Goal: Transaction & Acquisition: Purchase product/service

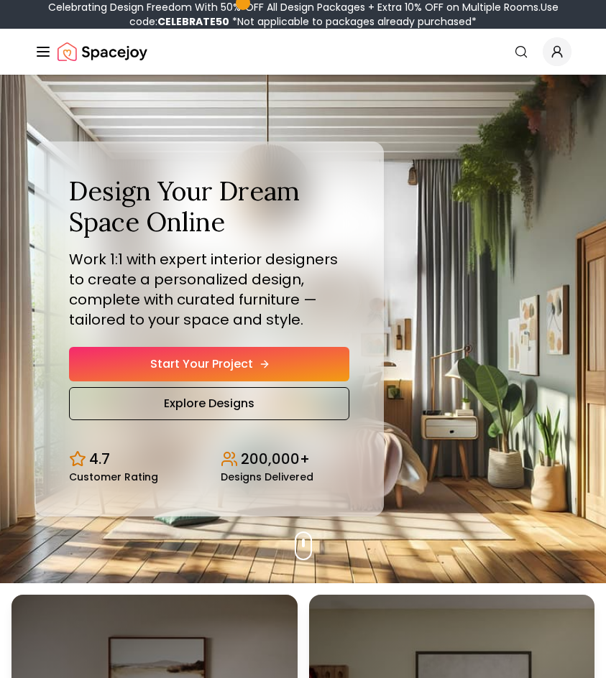
click at [244, 359] on link "Start Your Project" at bounding box center [209, 364] width 280 height 34
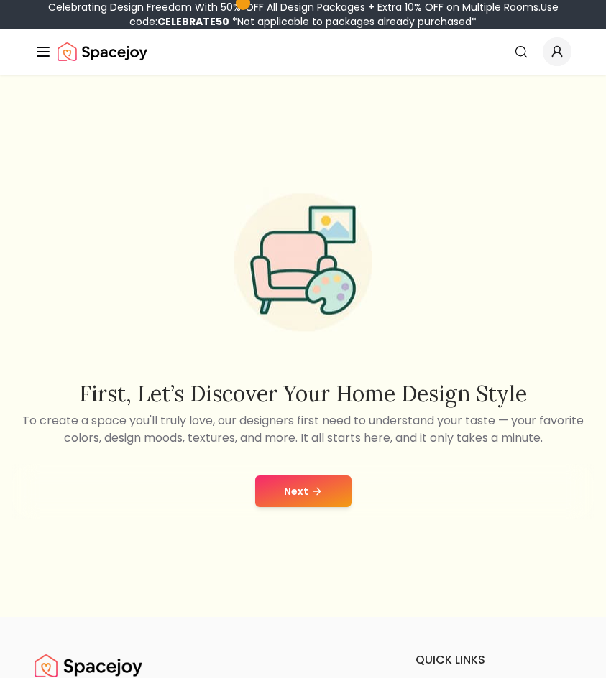
click at [287, 489] on button "Next" at bounding box center [303, 492] width 96 height 32
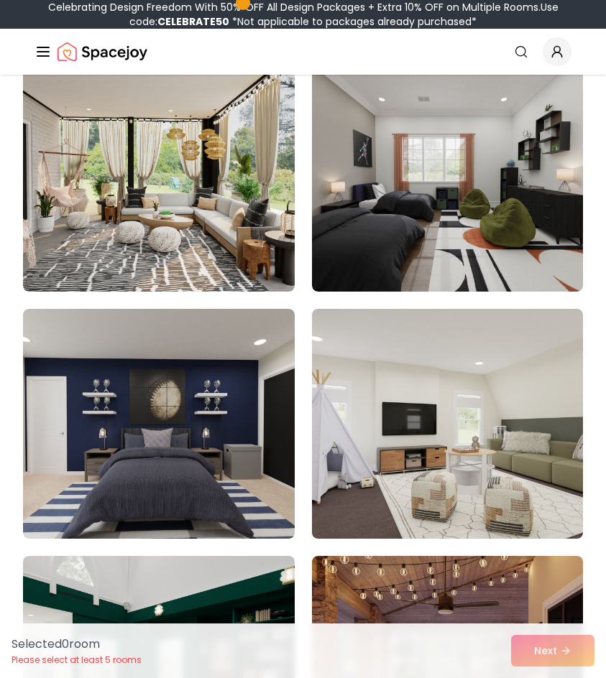
scroll to position [3561, 0]
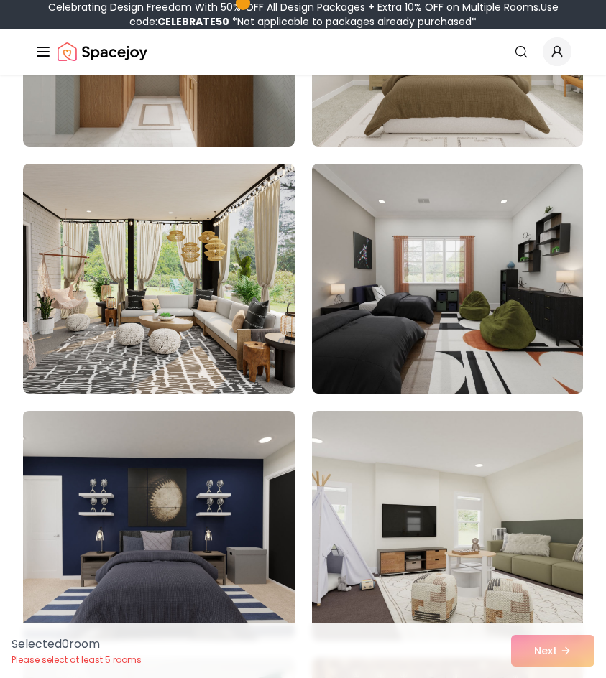
click at [231, 498] on img at bounding box center [159, 525] width 285 height 241
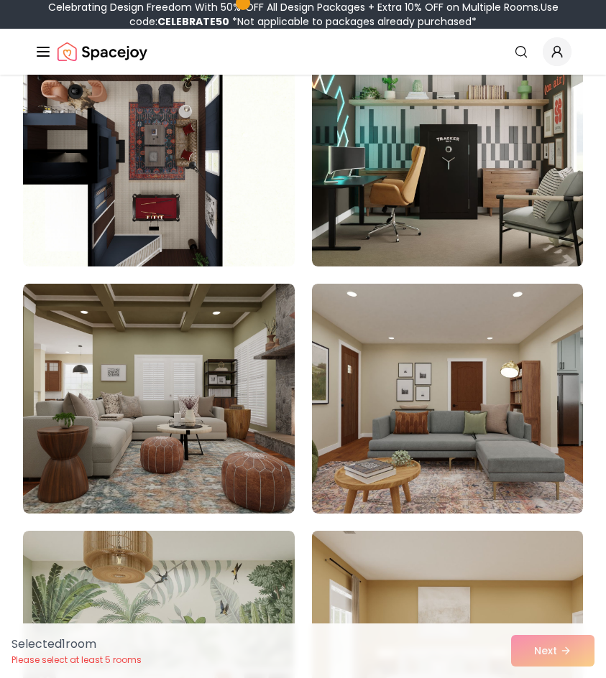
scroll to position [6528, 0]
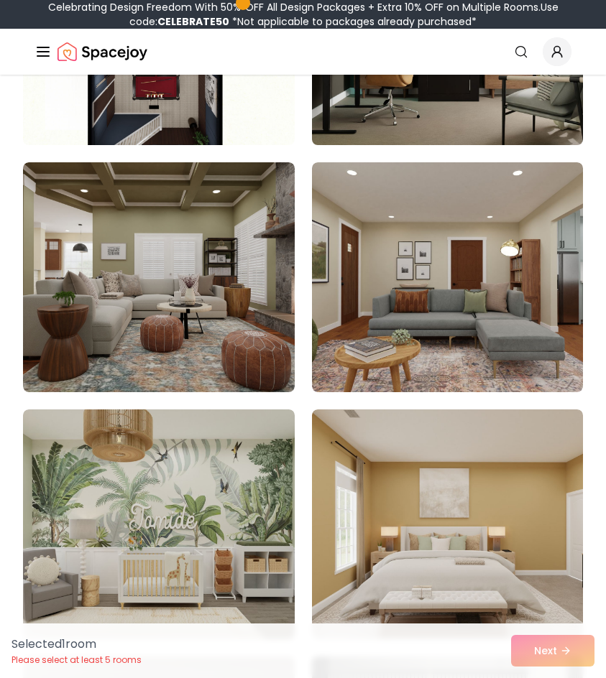
click at [467, 106] on img at bounding box center [447, 29] width 285 height 241
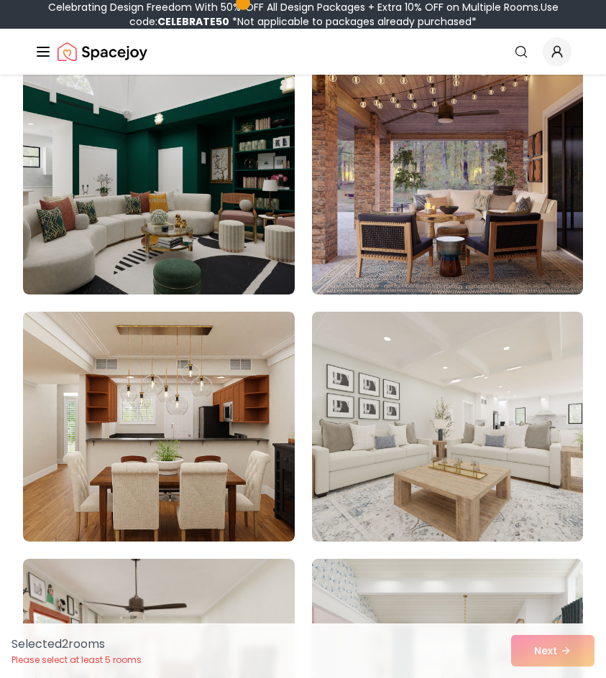
scroll to position [3561, 0]
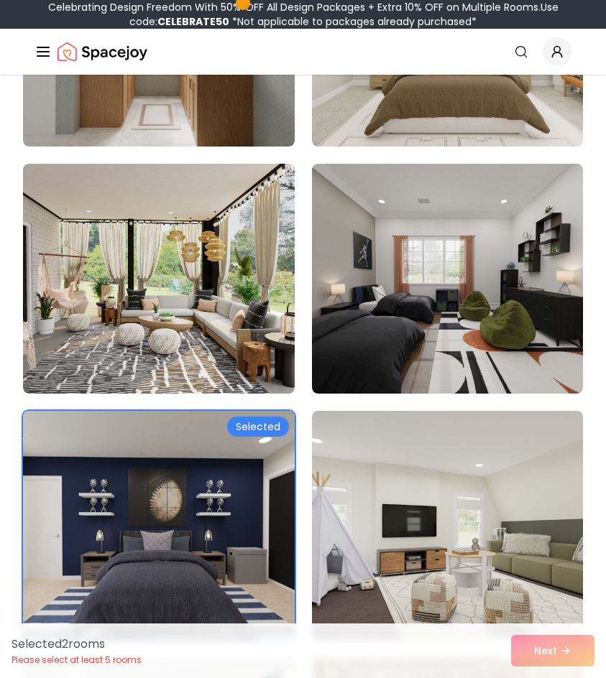
click at [237, 463] on img at bounding box center [159, 525] width 285 height 241
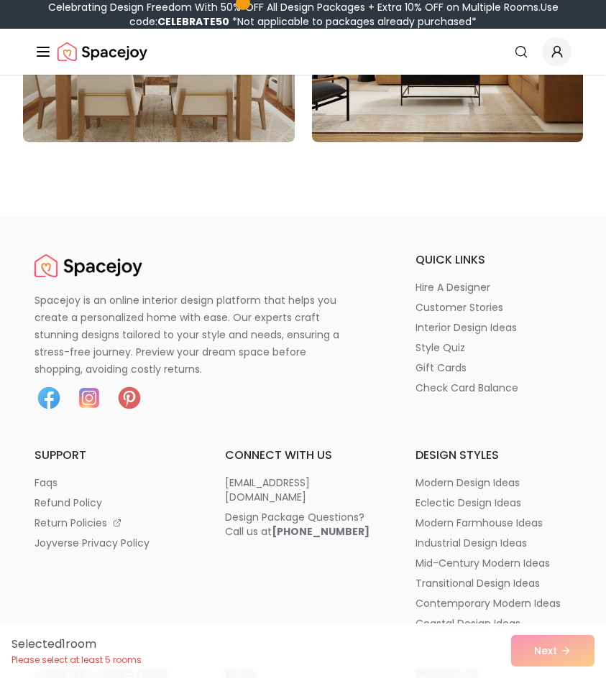
scroll to position [11870, 0]
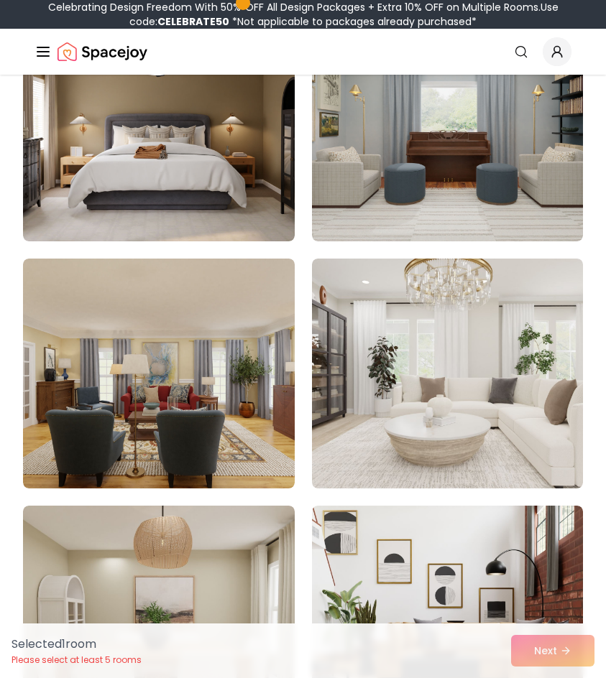
click at [558, 650] on div "Selected 1 room Please select at least 5 rooms Next" at bounding box center [303, 651] width 606 height 55
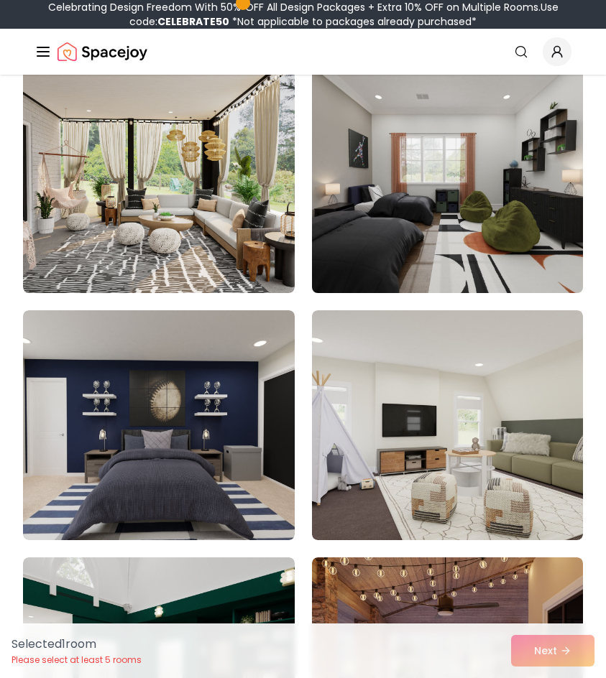
scroll to position [3561, 0]
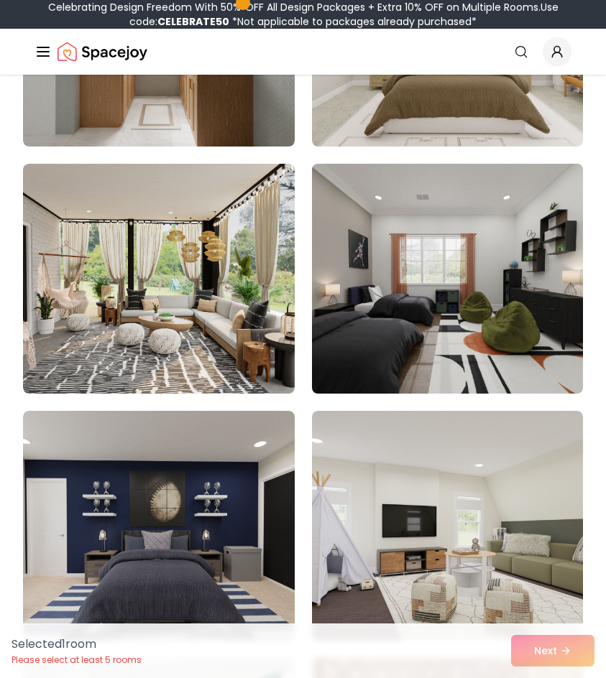
click at [418, 339] on img at bounding box center [447, 278] width 285 height 241
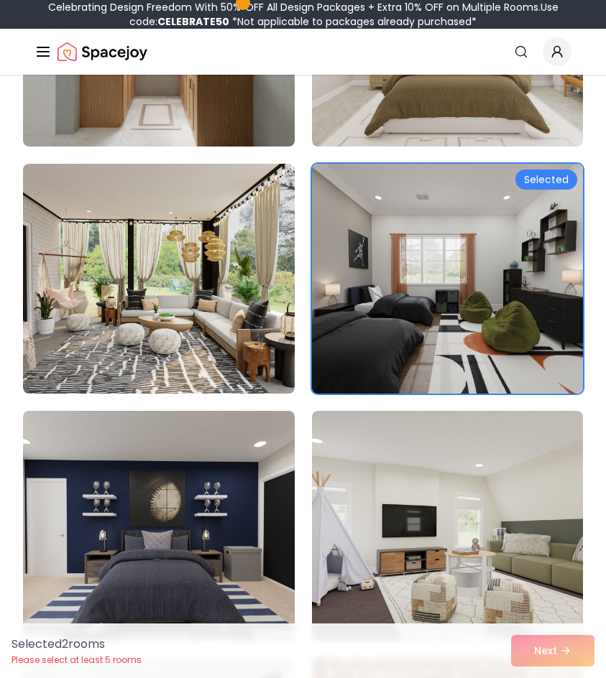
click at [436, 369] on img at bounding box center [447, 278] width 285 height 241
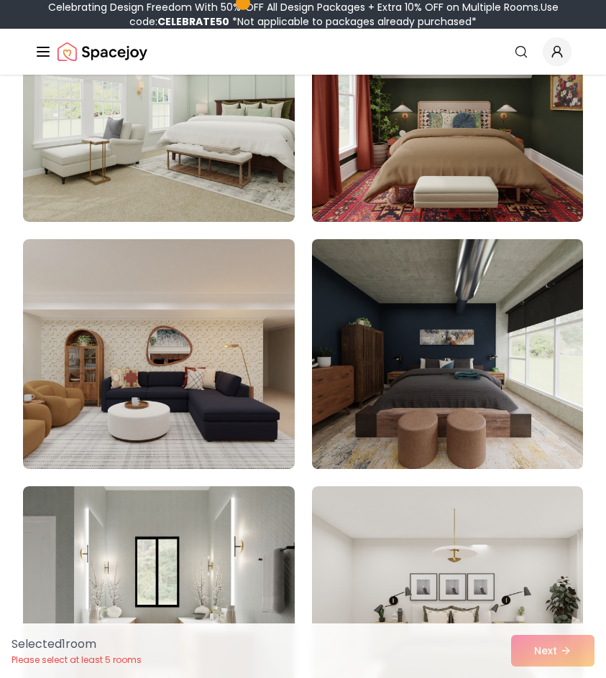
scroll to position [2967, 0]
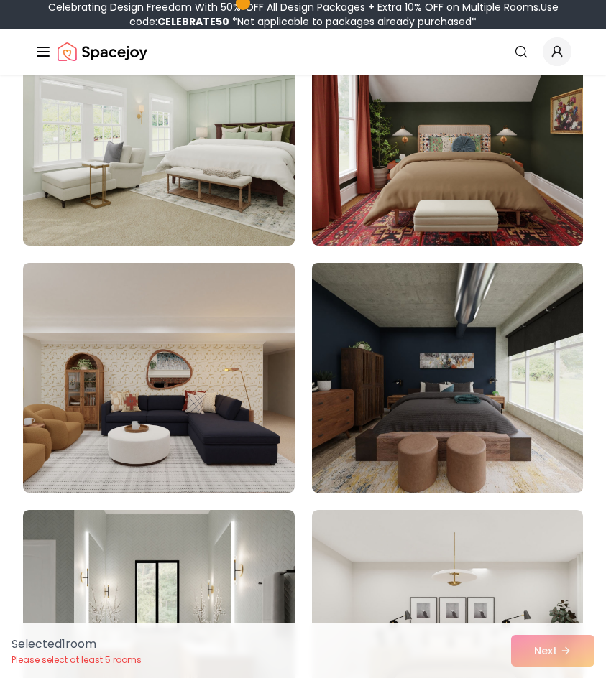
click at [496, 445] on img at bounding box center [447, 377] width 285 height 241
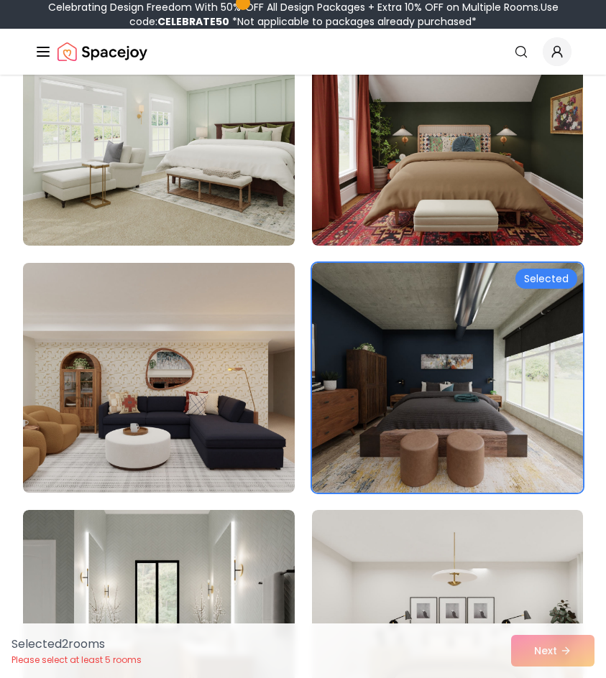
scroll to position [2374, 0]
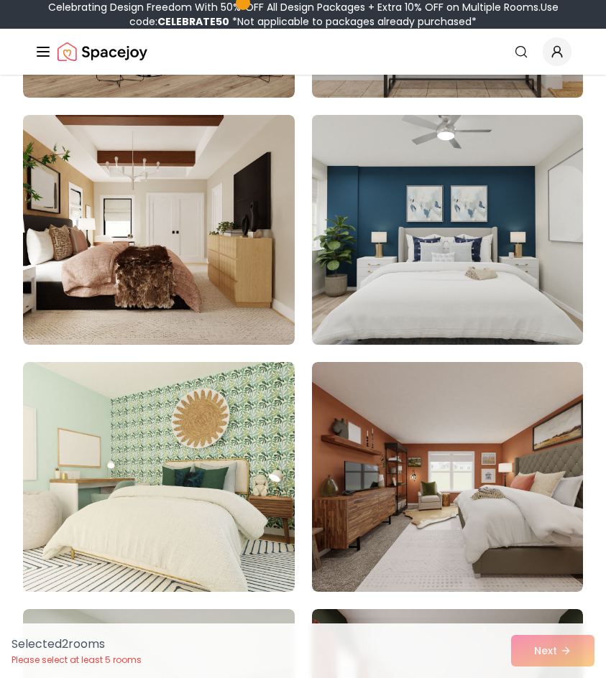
click at [349, 301] on img at bounding box center [447, 229] width 285 height 241
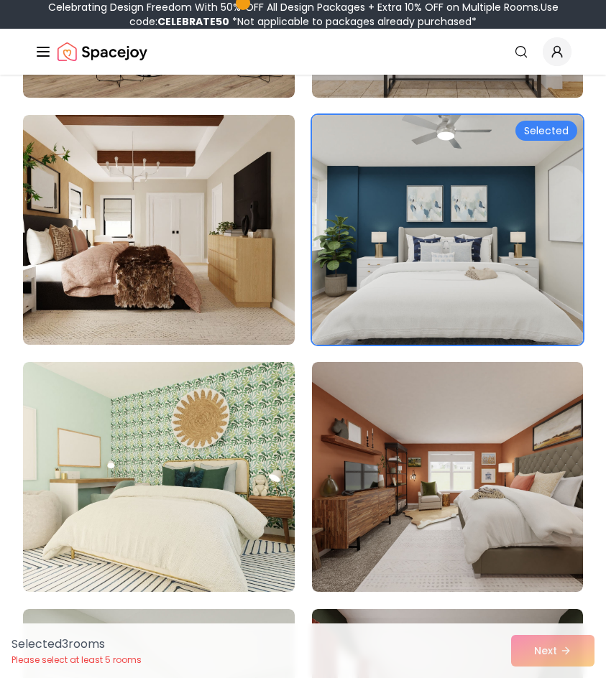
scroll to position [1780, 0]
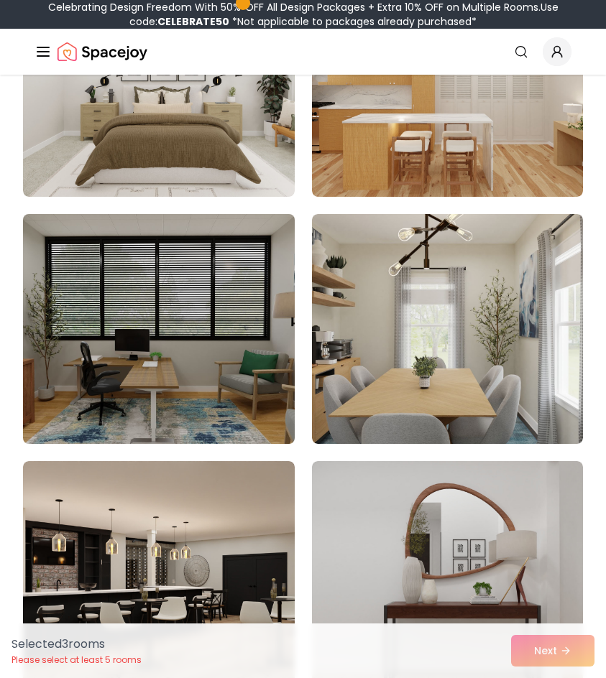
click at [279, 374] on img at bounding box center [159, 328] width 285 height 241
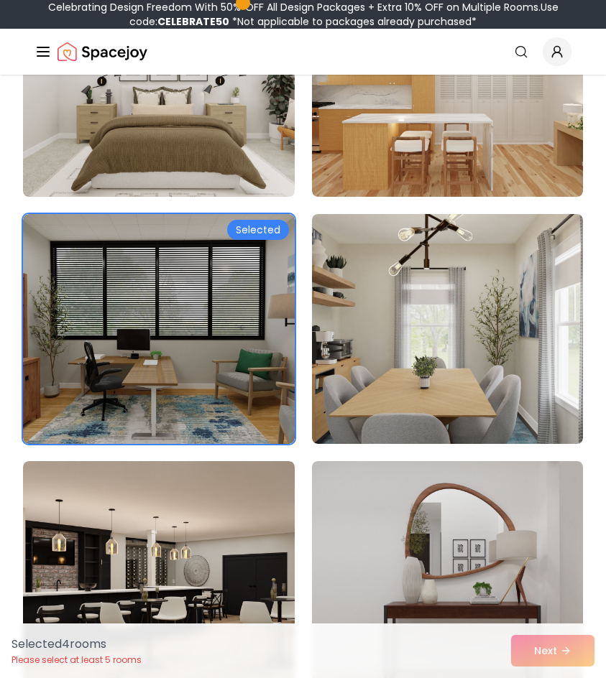
click at [206, 158] on img at bounding box center [159, 81] width 285 height 241
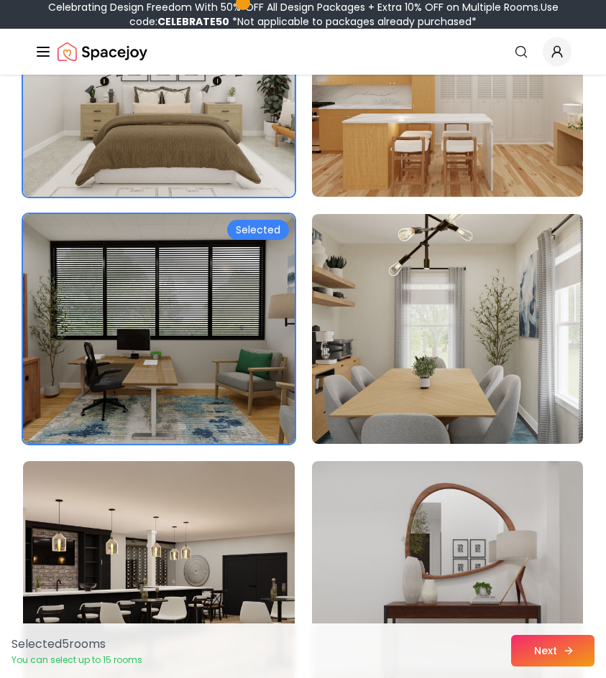
click at [519, 656] on button "Next" at bounding box center [552, 651] width 83 height 32
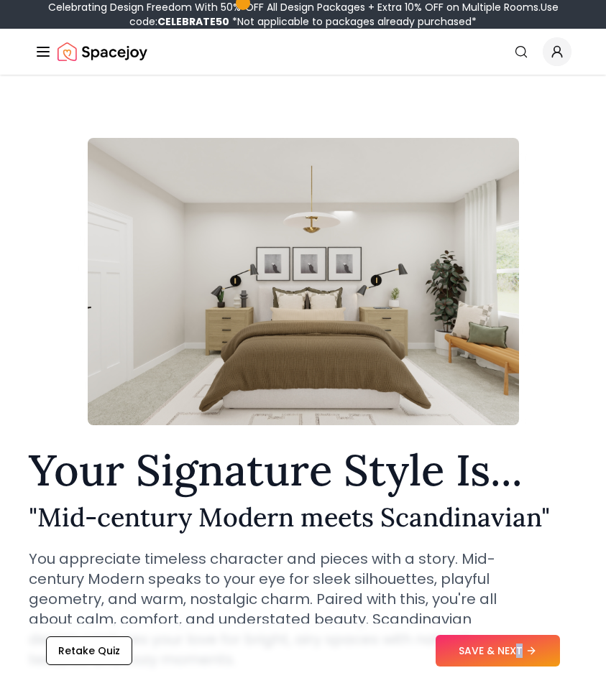
click at [527, 632] on div "Retake Quiz SAVE & NEXT" at bounding box center [302, 651] width 583 height 55
click at [532, 660] on button "SAVE & NEXT" at bounding box center [497, 651] width 124 height 32
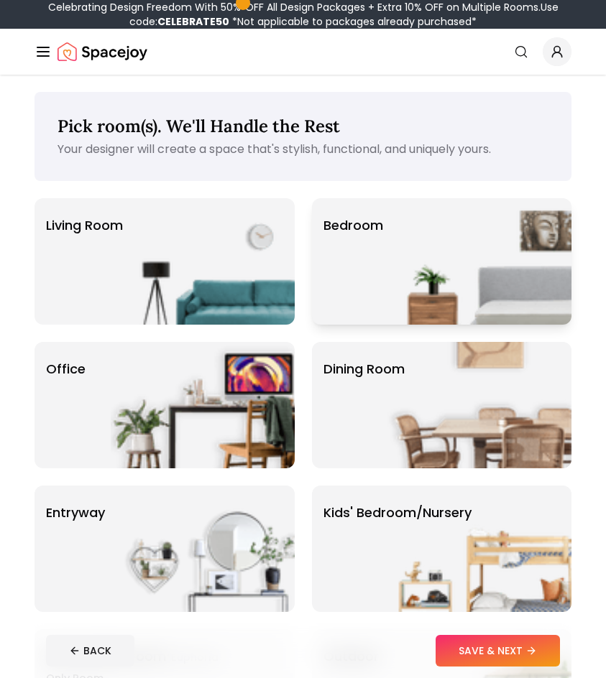
click at [338, 216] on div "Bedroom" at bounding box center [442, 261] width 260 height 126
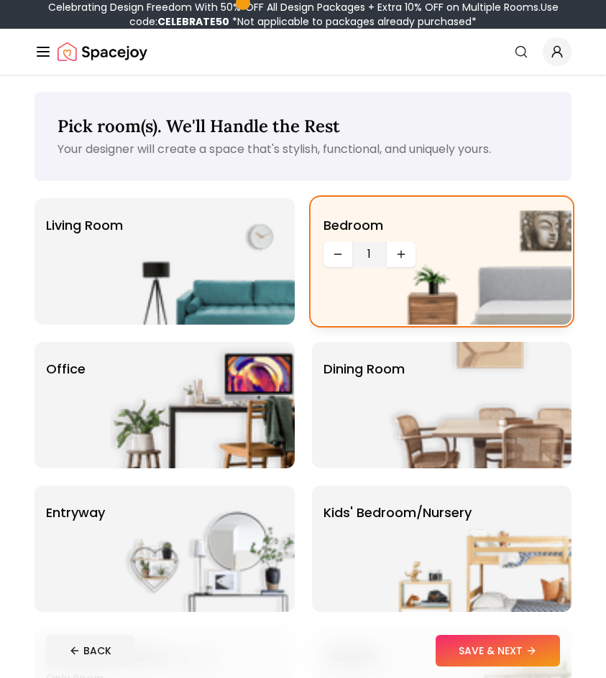
click at [402, 259] on img at bounding box center [479, 261] width 184 height 126
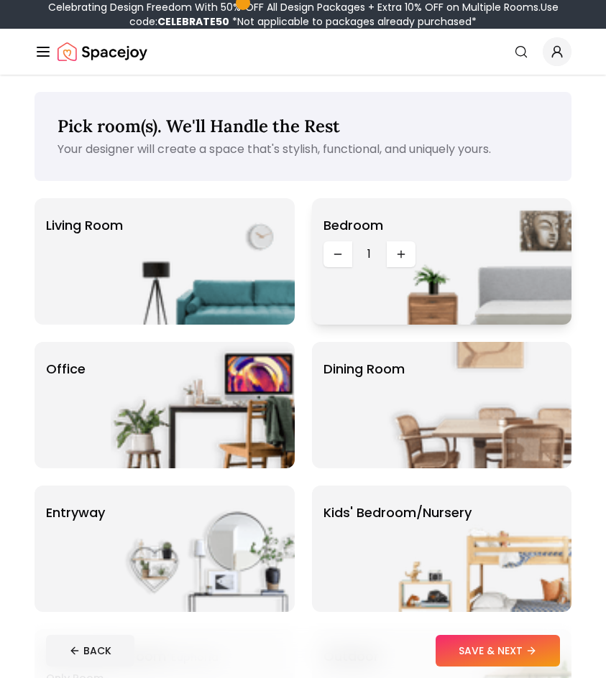
click at [402, 259] on img at bounding box center [479, 261] width 184 height 126
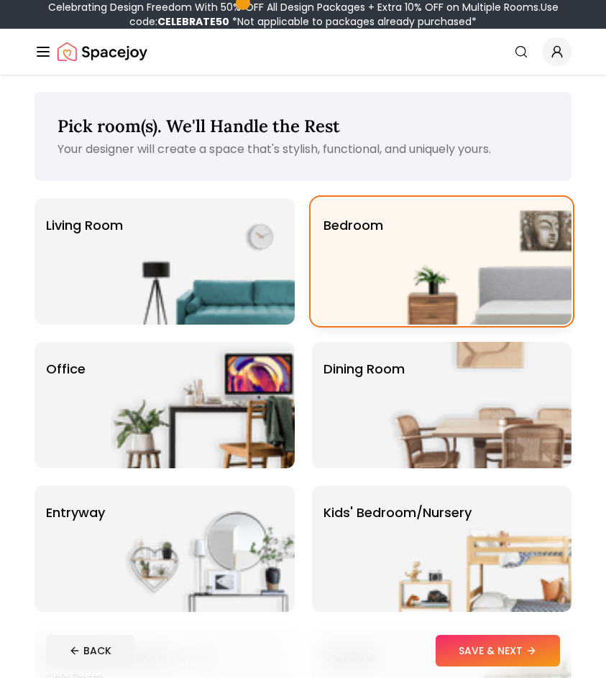
click at [402, 259] on img at bounding box center [479, 261] width 184 height 126
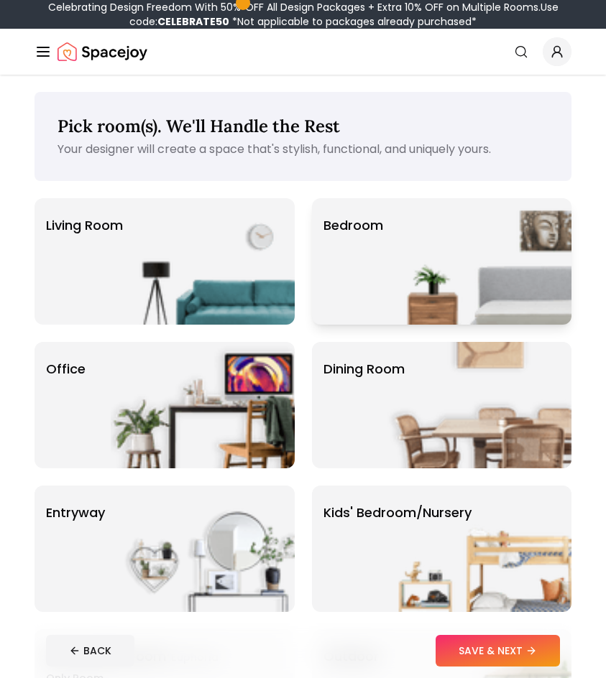
click at [402, 259] on img at bounding box center [479, 261] width 184 height 126
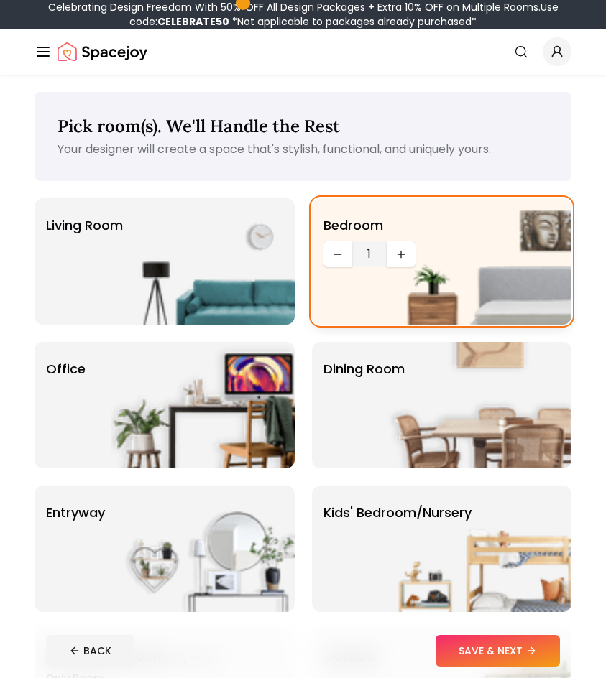
click at [371, 254] on span "1" at bounding box center [369, 254] width 23 height 17
click at [393, 256] on img at bounding box center [479, 261] width 184 height 126
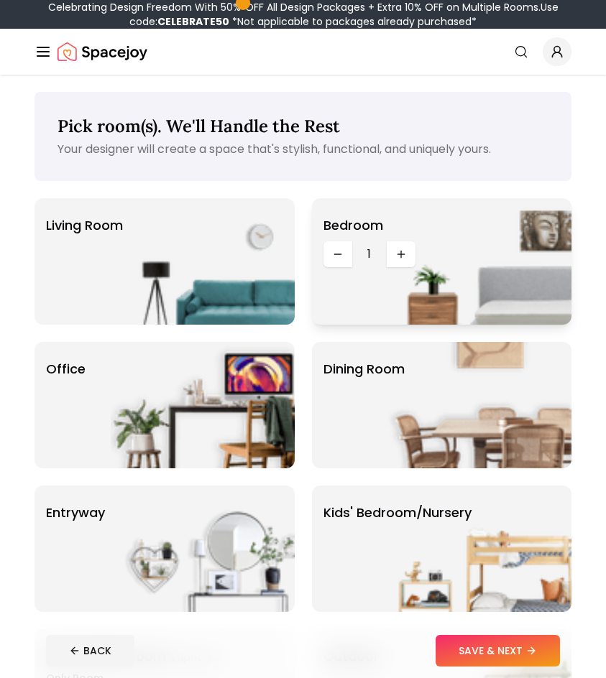
click at [394, 256] on img at bounding box center [479, 261] width 184 height 126
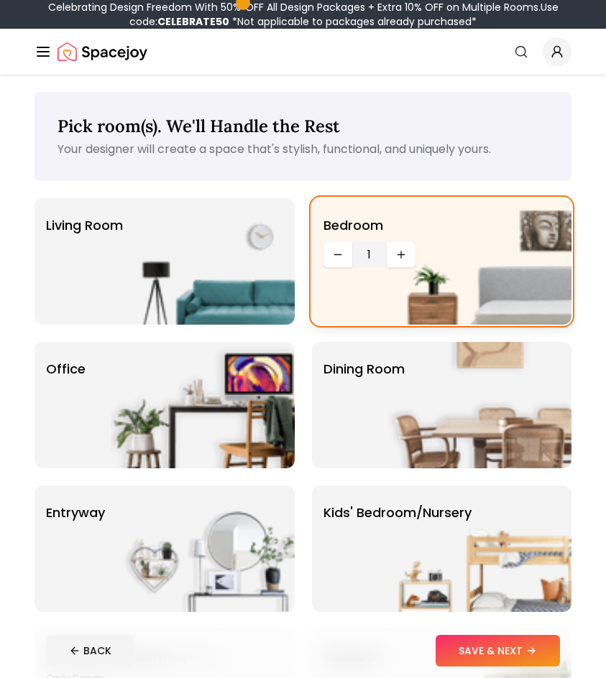
click at [395, 256] on img at bounding box center [479, 261] width 184 height 126
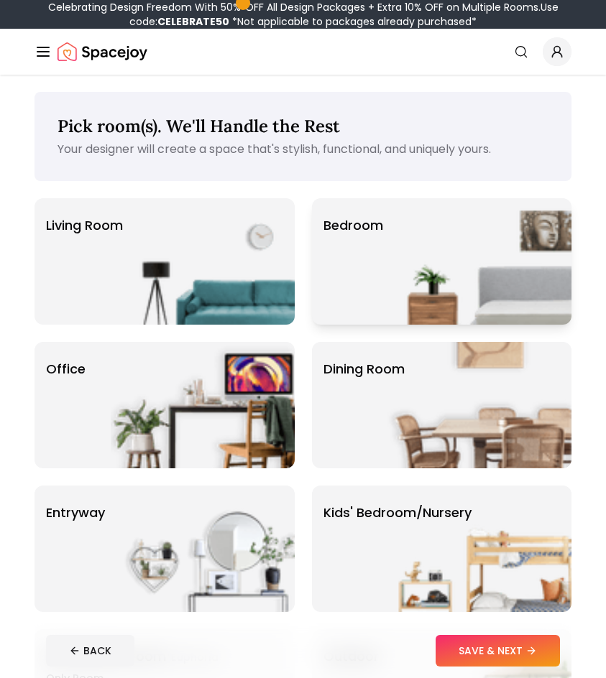
click at [397, 256] on img at bounding box center [479, 261] width 184 height 126
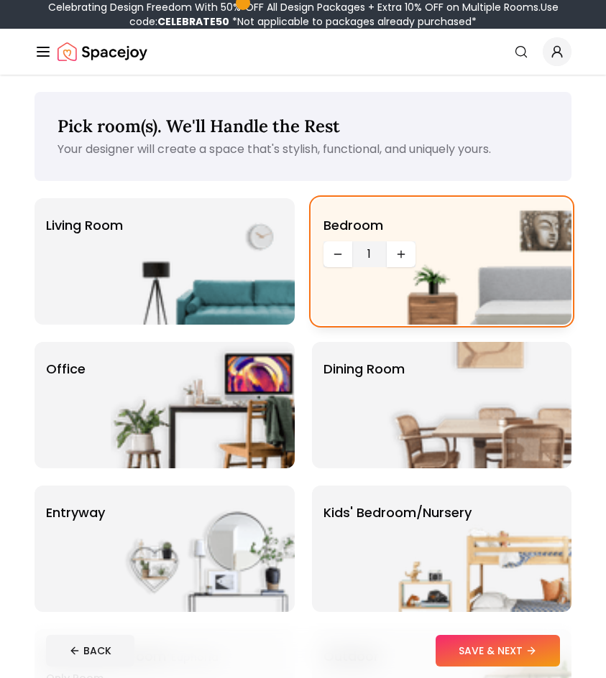
click at [397, 257] on img at bounding box center [479, 261] width 184 height 126
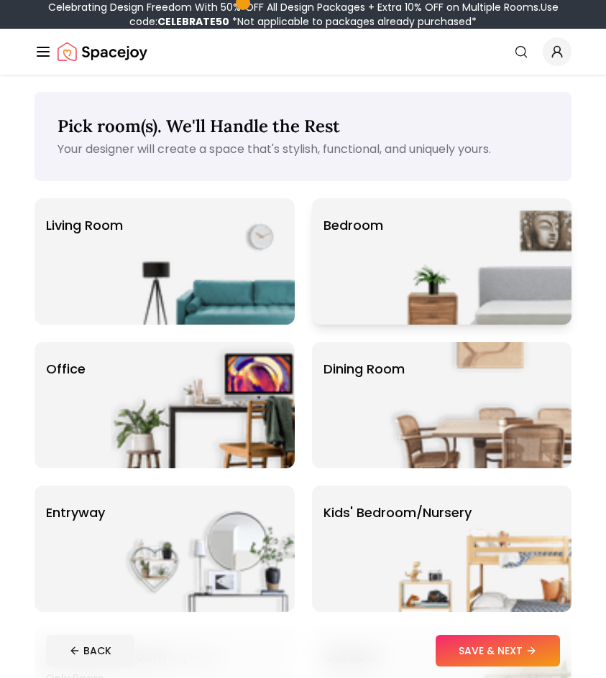
click at [401, 257] on img at bounding box center [479, 261] width 184 height 126
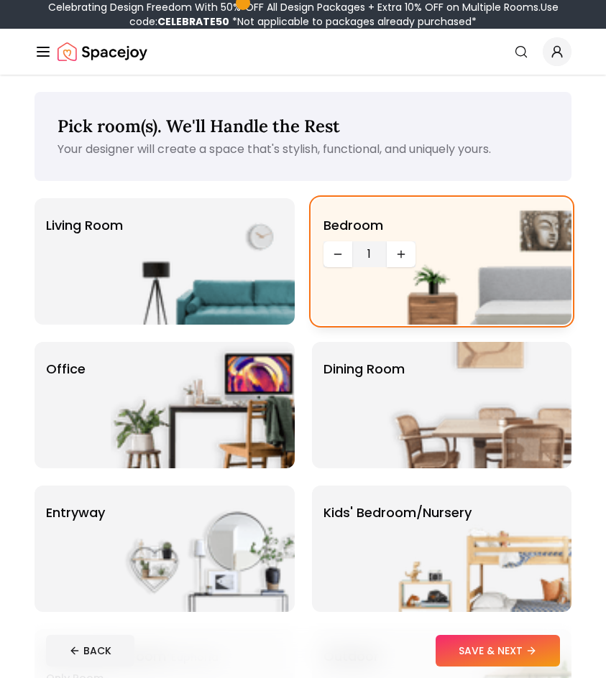
drag, startPoint x: 401, startPoint y: 257, endPoint x: 392, endPoint y: 259, distance: 8.9
drag, startPoint x: 392, startPoint y: 259, endPoint x: 399, endPoint y: 250, distance: 10.8
click at [399, 250] on img at bounding box center [479, 261] width 184 height 126
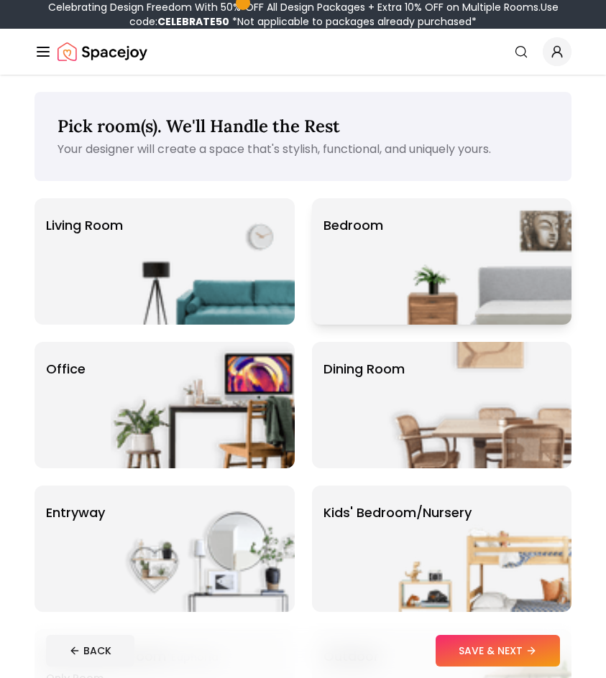
click at [400, 255] on img at bounding box center [479, 261] width 184 height 126
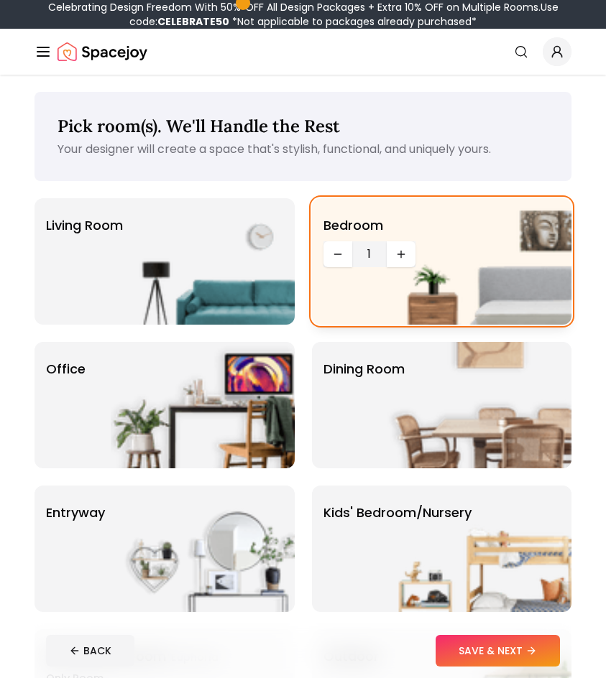
drag, startPoint x: 372, startPoint y: 250, endPoint x: 359, endPoint y: 250, distance: 13.7
click at [371, 250] on span "1" at bounding box center [369, 254] width 23 height 17
click at [335, 250] on icon "Decrease quantity" at bounding box center [337, 254] width 11 height 11
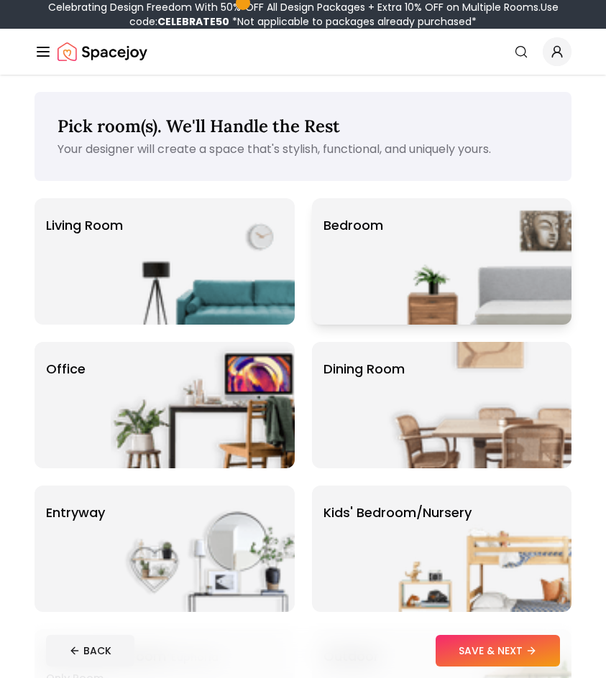
click at [359, 257] on div "Bedroom" at bounding box center [442, 261] width 260 height 126
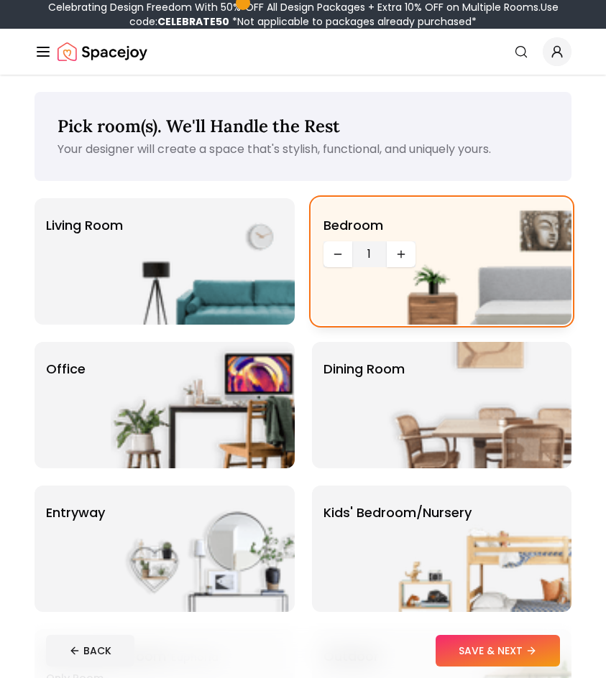
click at [403, 251] on img at bounding box center [479, 261] width 184 height 126
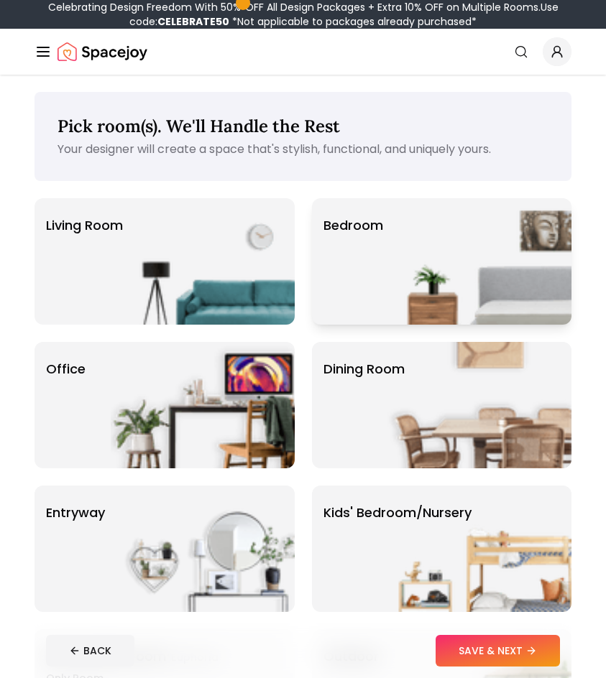
click at [403, 251] on img at bounding box center [479, 261] width 184 height 126
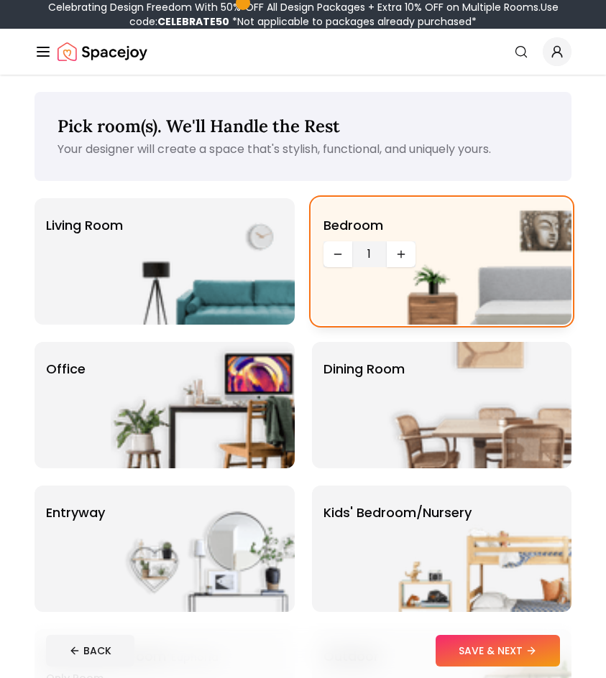
click at [403, 251] on img at bounding box center [479, 261] width 184 height 126
click at [403, 253] on img at bounding box center [479, 261] width 184 height 126
click at [402, 254] on img at bounding box center [479, 261] width 184 height 126
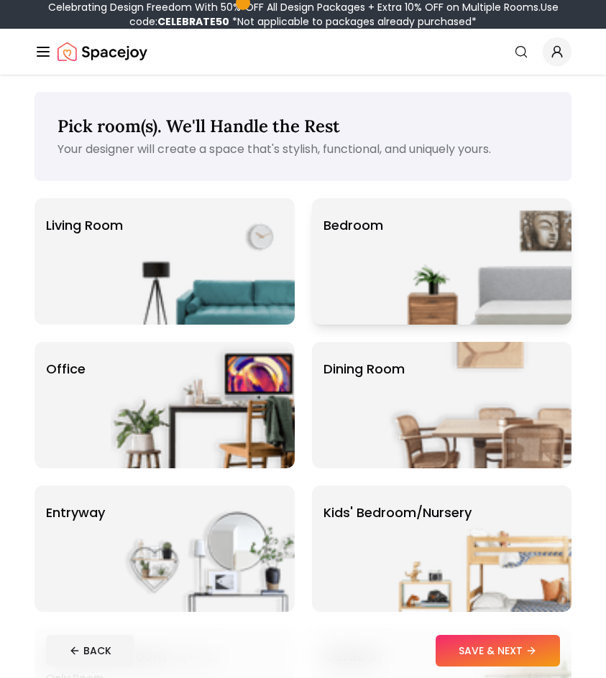
click at [402, 254] on img at bounding box center [479, 261] width 184 height 126
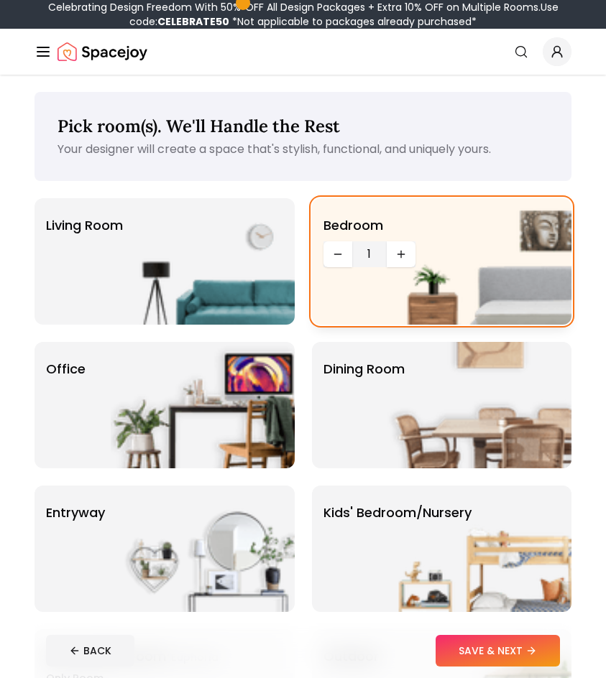
drag, startPoint x: 367, startPoint y: 259, endPoint x: 407, endPoint y: 264, distance: 39.8
click at [407, 264] on div "Bedroom 1" at bounding box center [442, 261] width 260 height 126
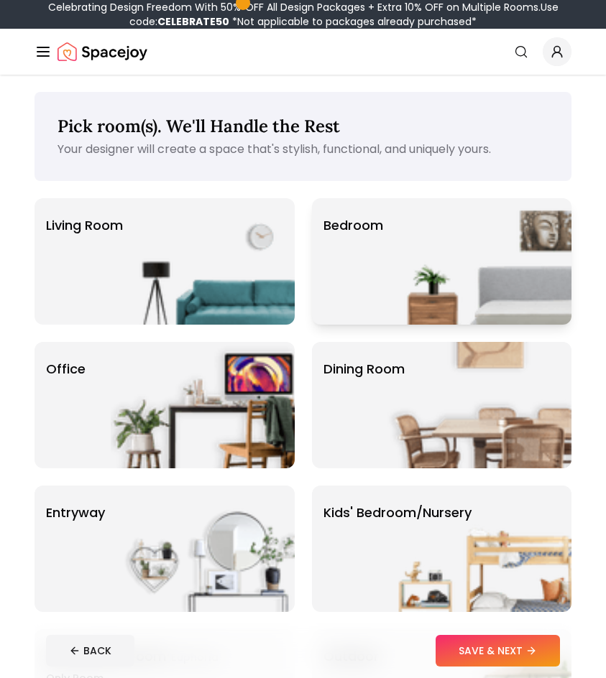
click at [392, 285] on img at bounding box center [479, 261] width 184 height 126
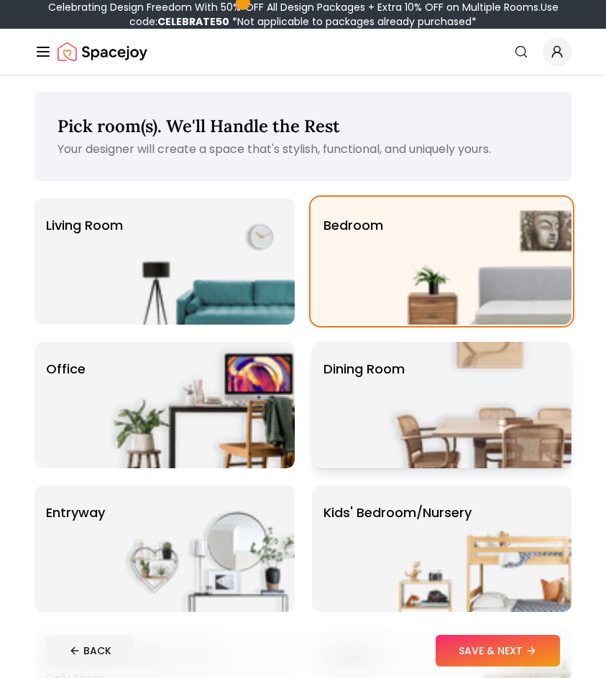
click at [360, 366] on p "Dining Room" at bounding box center [363, 369] width 81 height 20
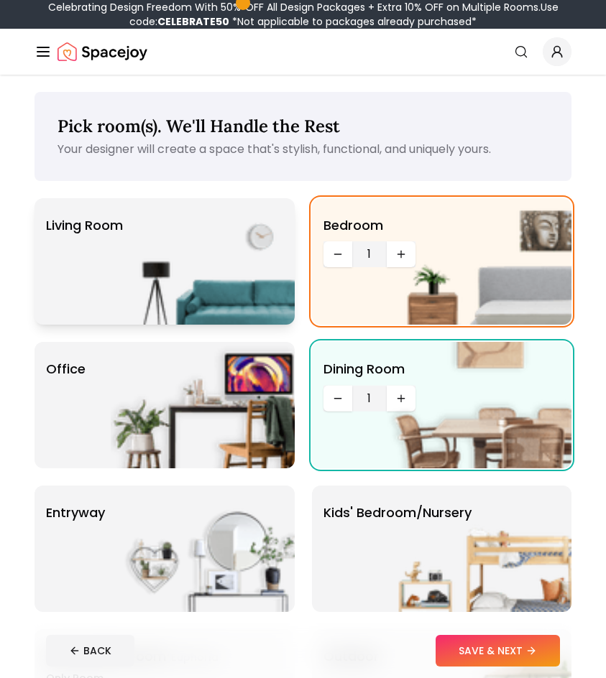
click at [93, 241] on div "Living Room" at bounding box center [164, 261] width 260 height 126
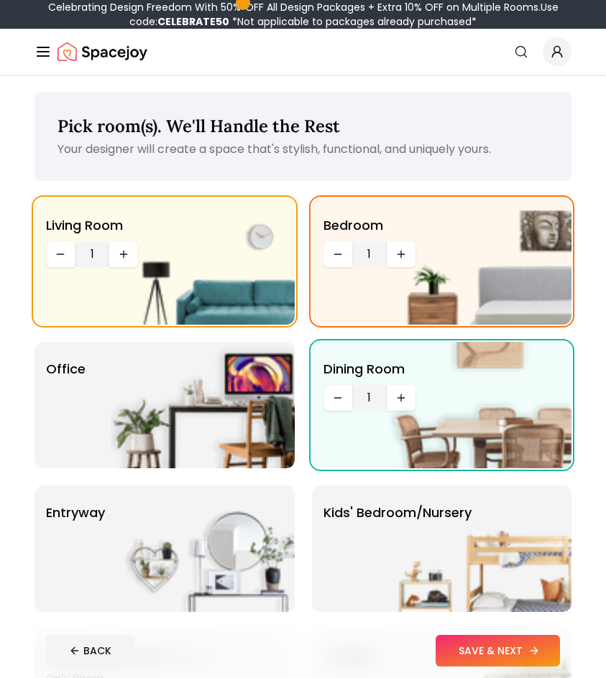
click at [514, 644] on button "SAVE & NEXT" at bounding box center [497, 651] width 124 height 32
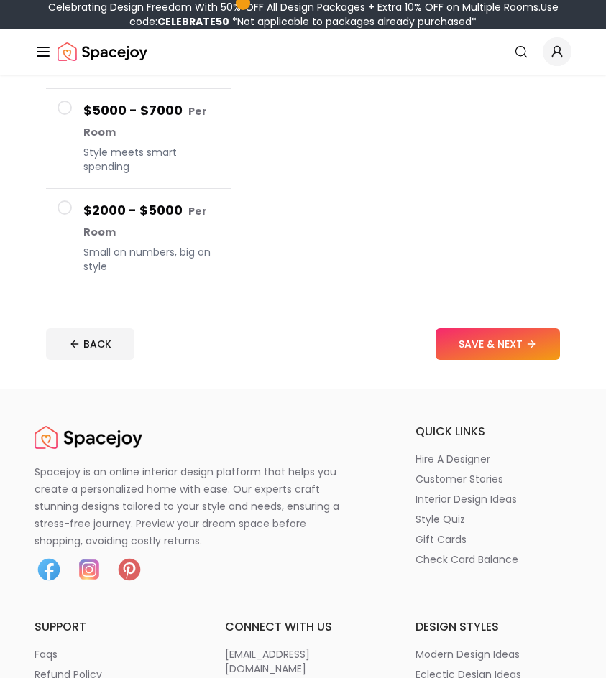
scroll to position [593, 0]
